Goal: Transaction & Acquisition: Purchase product/service

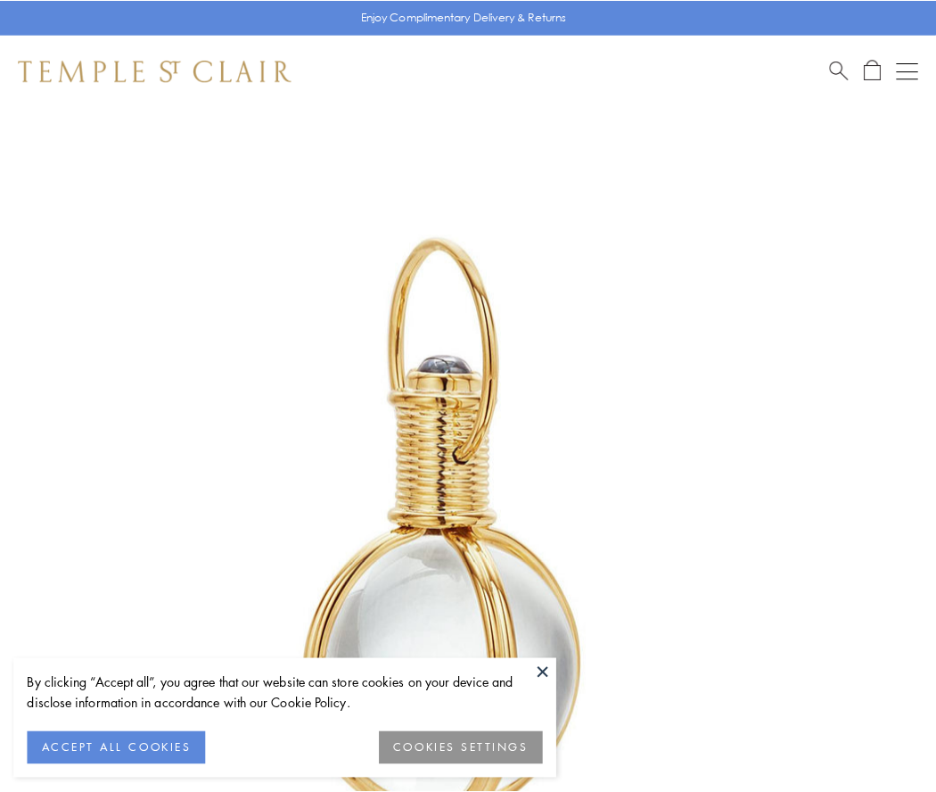
scroll to position [466, 0]
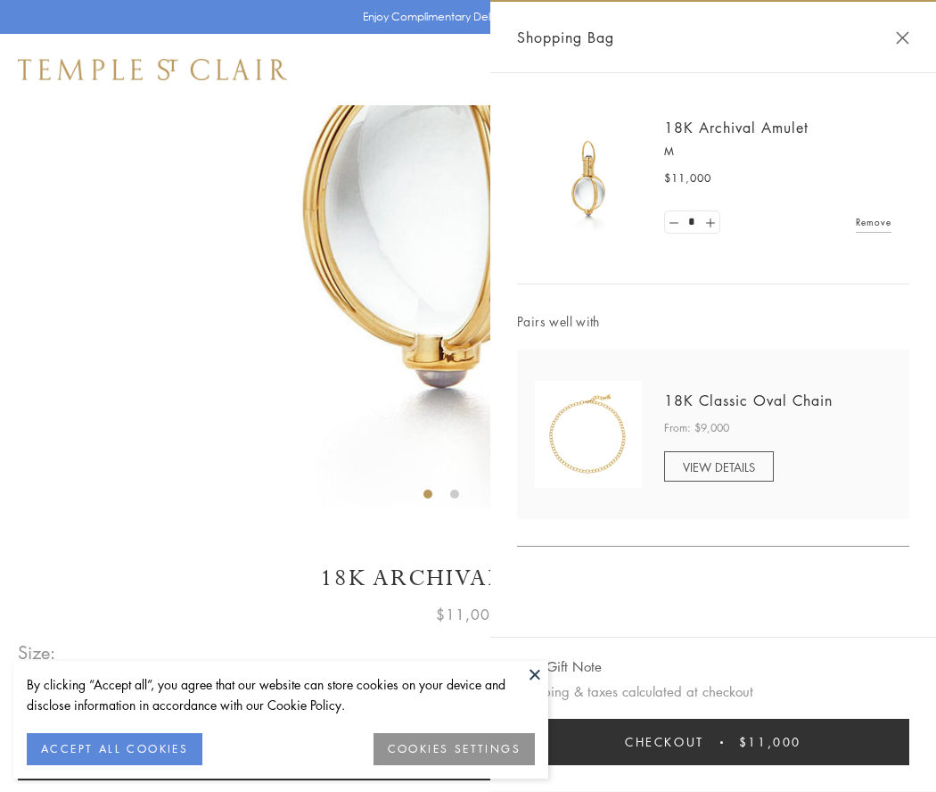
click at [713, 742] on button "Checkout $11,000" at bounding box center [713, 742] width 392 height 46
